Goal: Complete application form

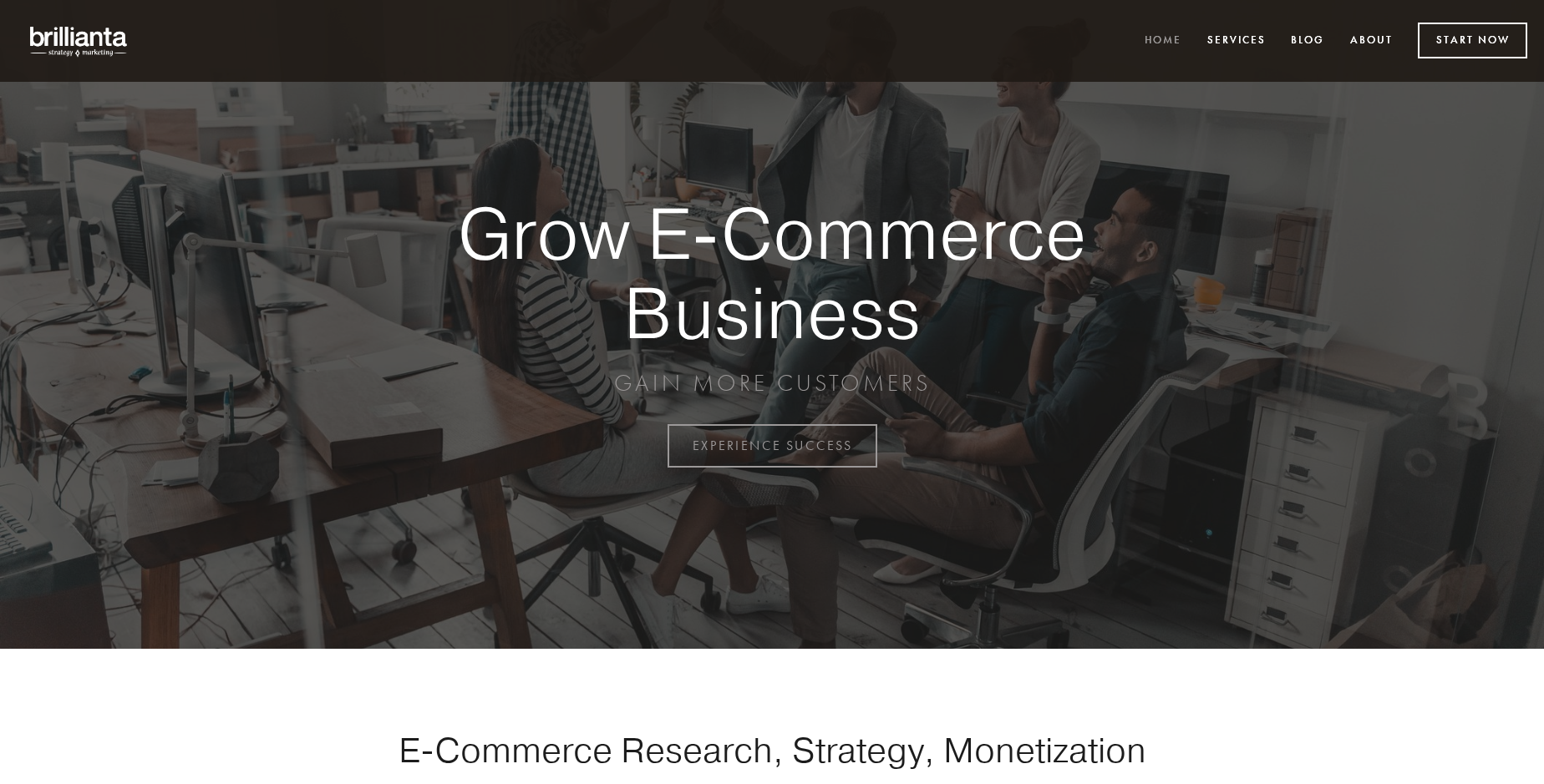
scroll to position [4377, 0]
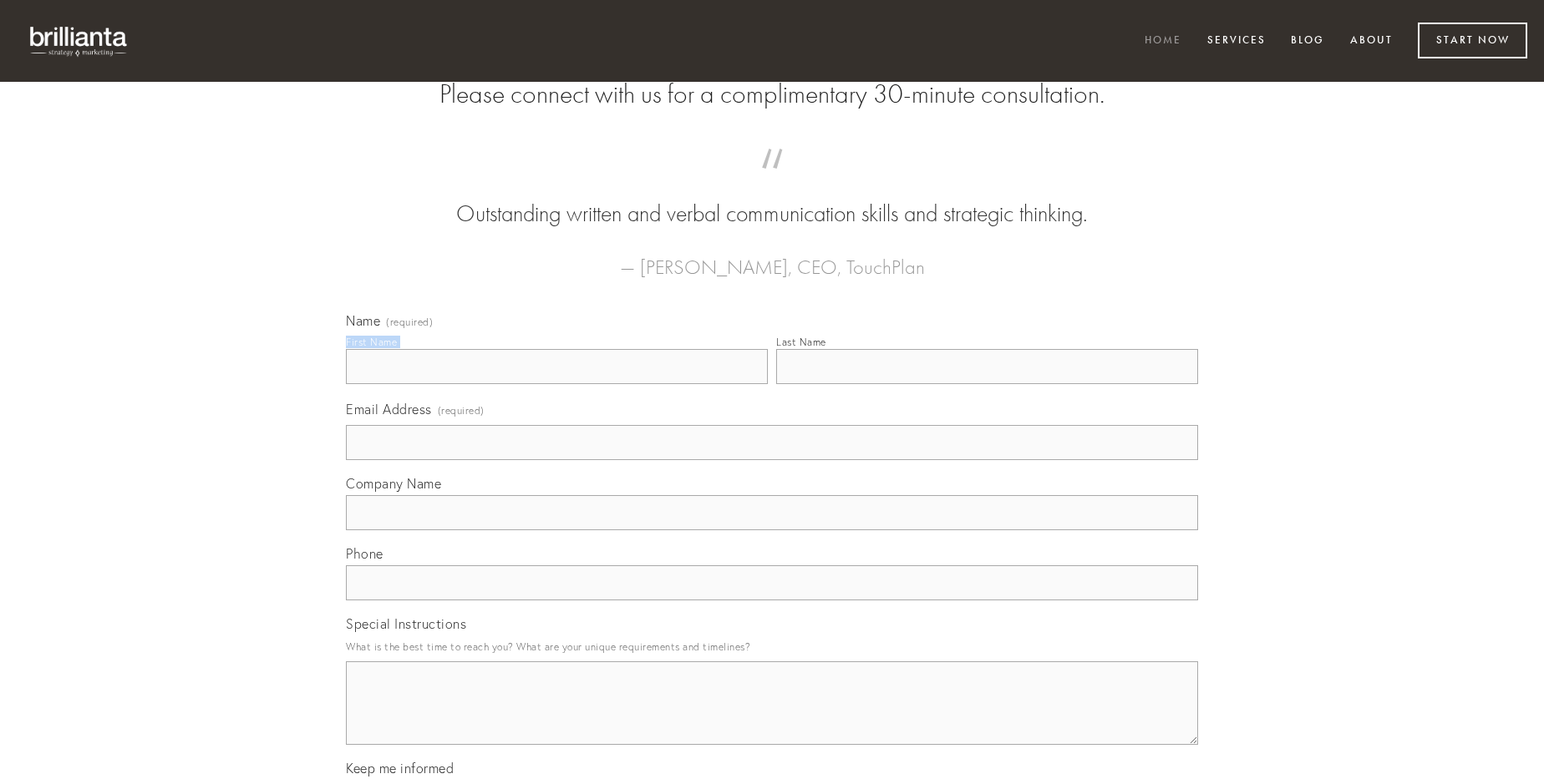
type input "[PERSON_NAME]"
click at [986, 384] on input "Last Name" at bounding box center [987, 367] width 422 height 35
type input "[PERSON_NAME]"
click at [772, 460] on input "Email Address (required)" at bounding box center [771, 443] width 852 height 35
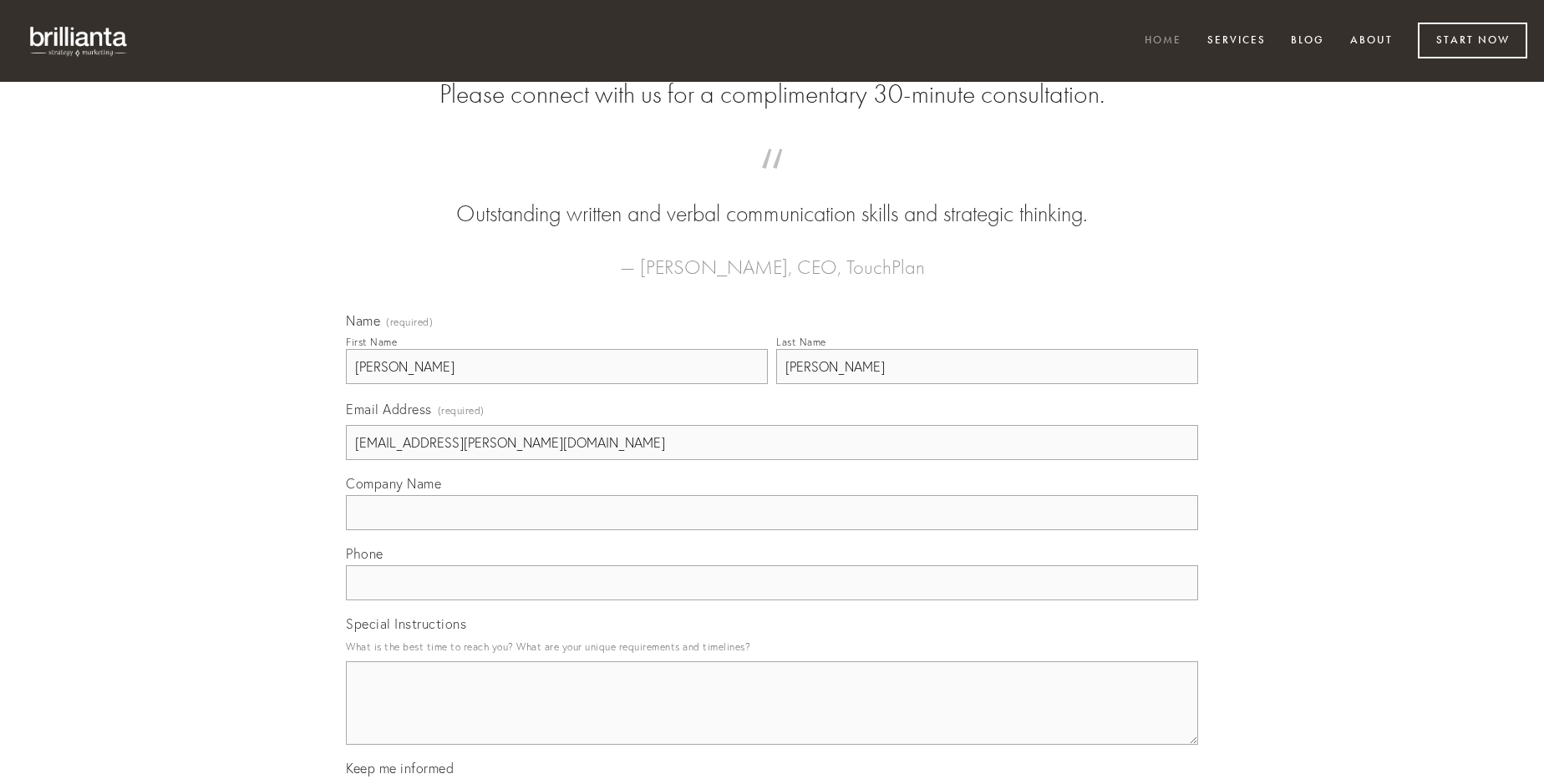
type input "[EMAIL_ADDRESS][PERSON_NAME][DOMAIN_NAME]"
click at [772, 531] on input "Company Name" at bounding box center [771, 513] width 852 height 35
type input "tendo"
click at [772, 601] on input "text" at bounding box center [771, 583] width 852 height 35
click at [772, 718] on textarea "Special Instructions" at bounding box center [771, 703] width 852 height 83
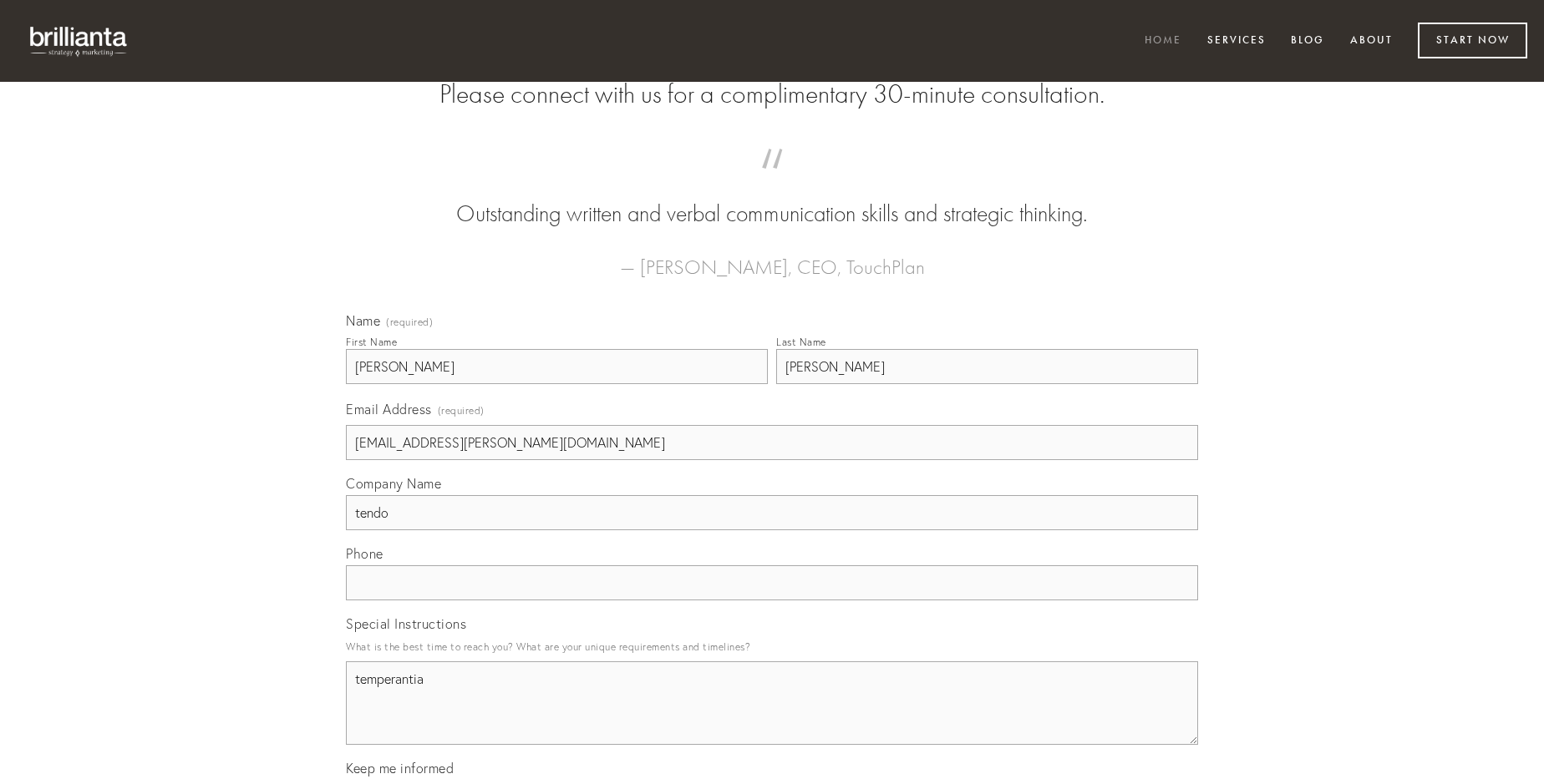
type textarea "temperantia"
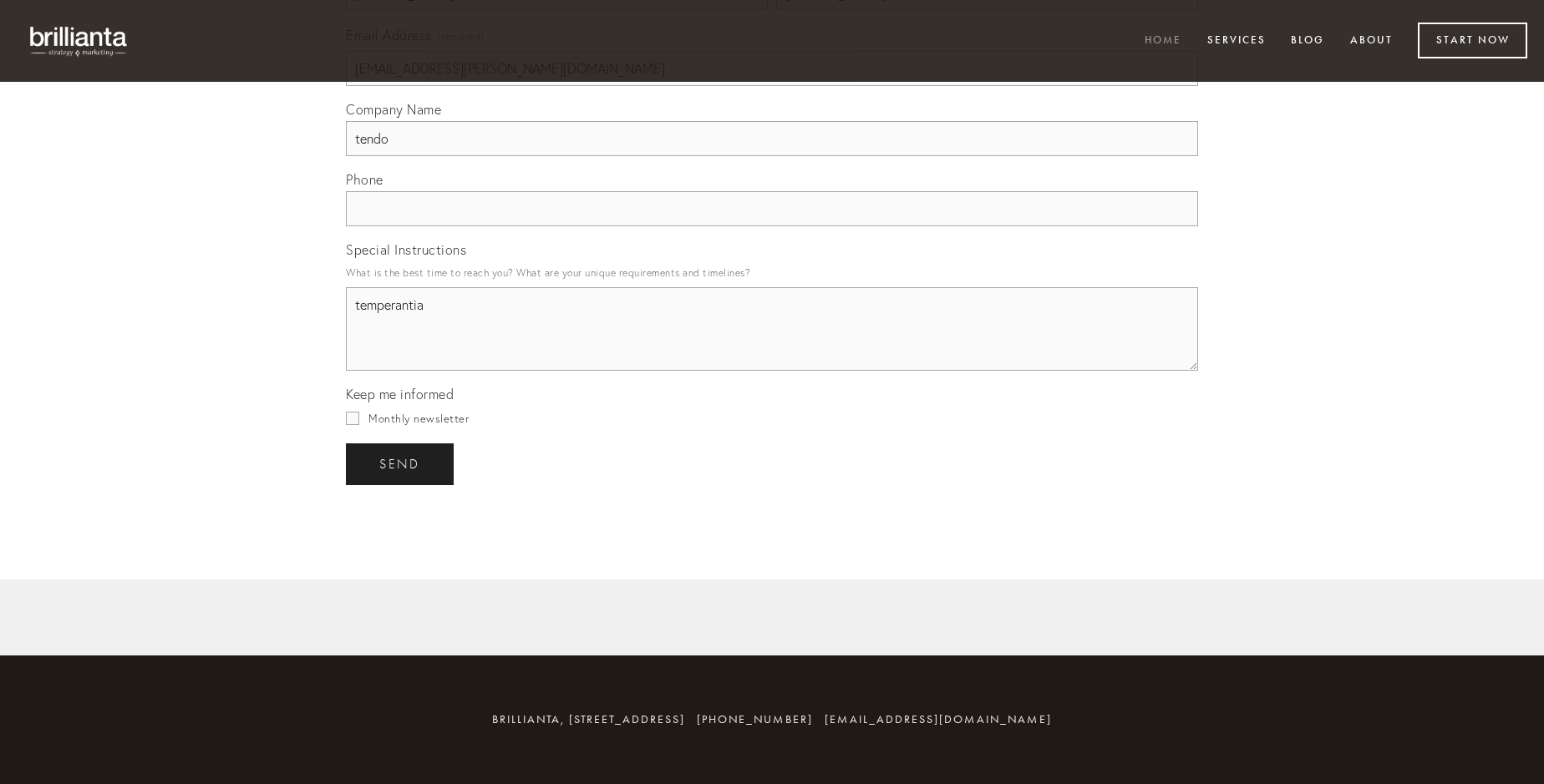
click at [401, 463] on span "send" at bounding box center [400, 464] width 41 height 15
